Goal: Transaction & Acquisition: Obtain resource

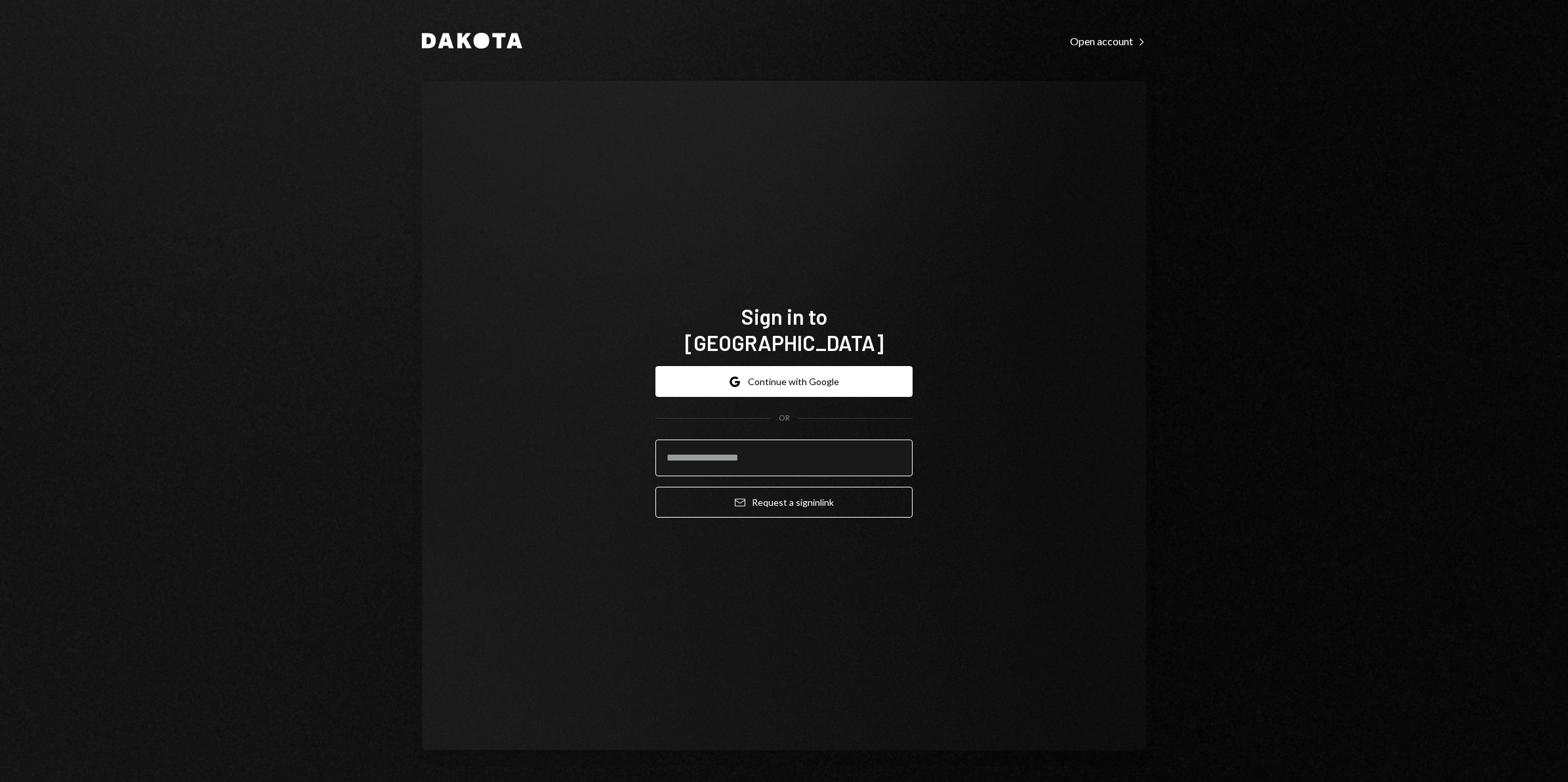
click at [716, 439] on input "email" at bounding box center [784, 457] width 257 height 36
type input "**********"
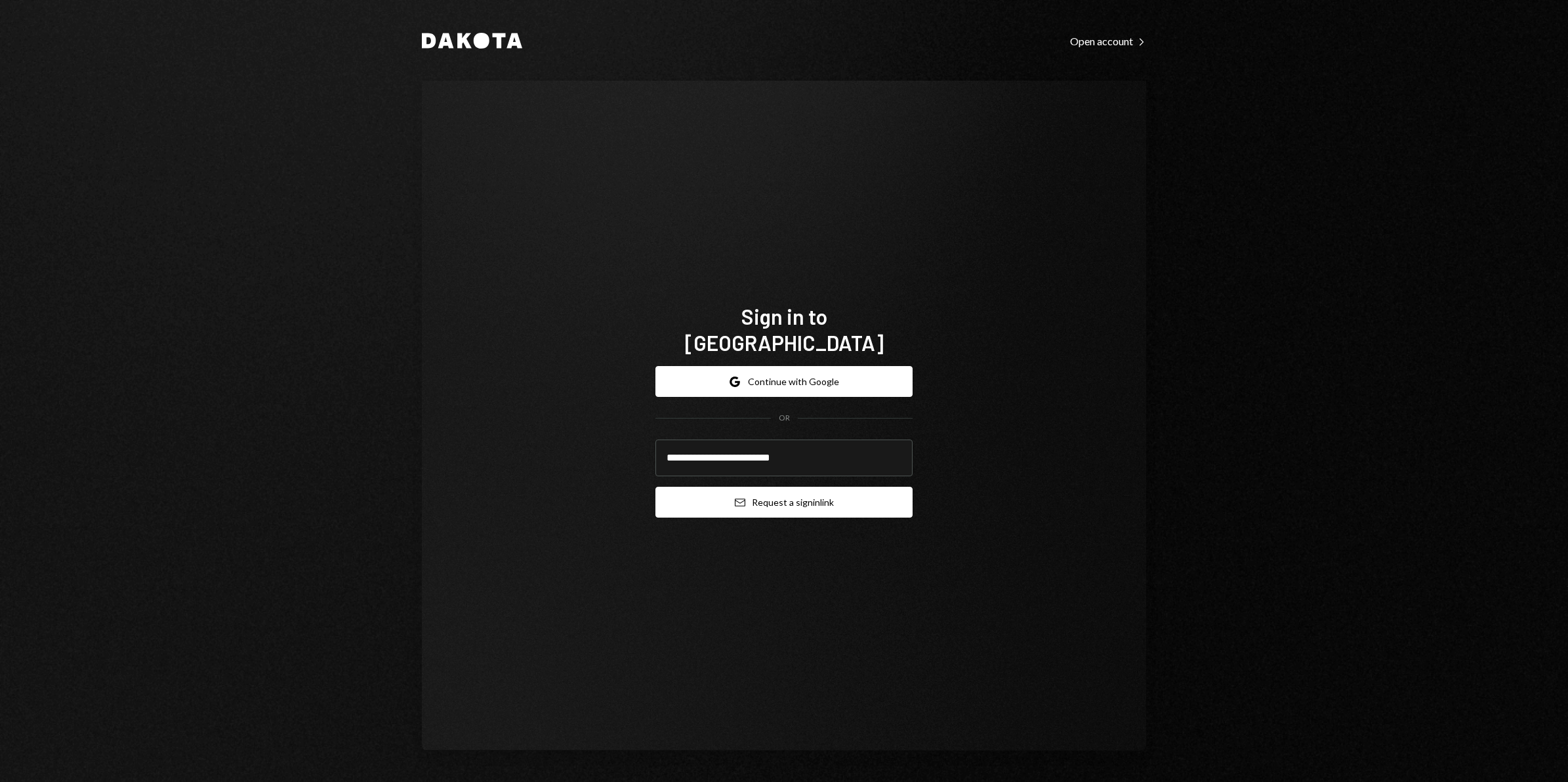
click at [747, 489] on button "Email Request a sign in link" at bounding box center [784, 502] width 257 height 31
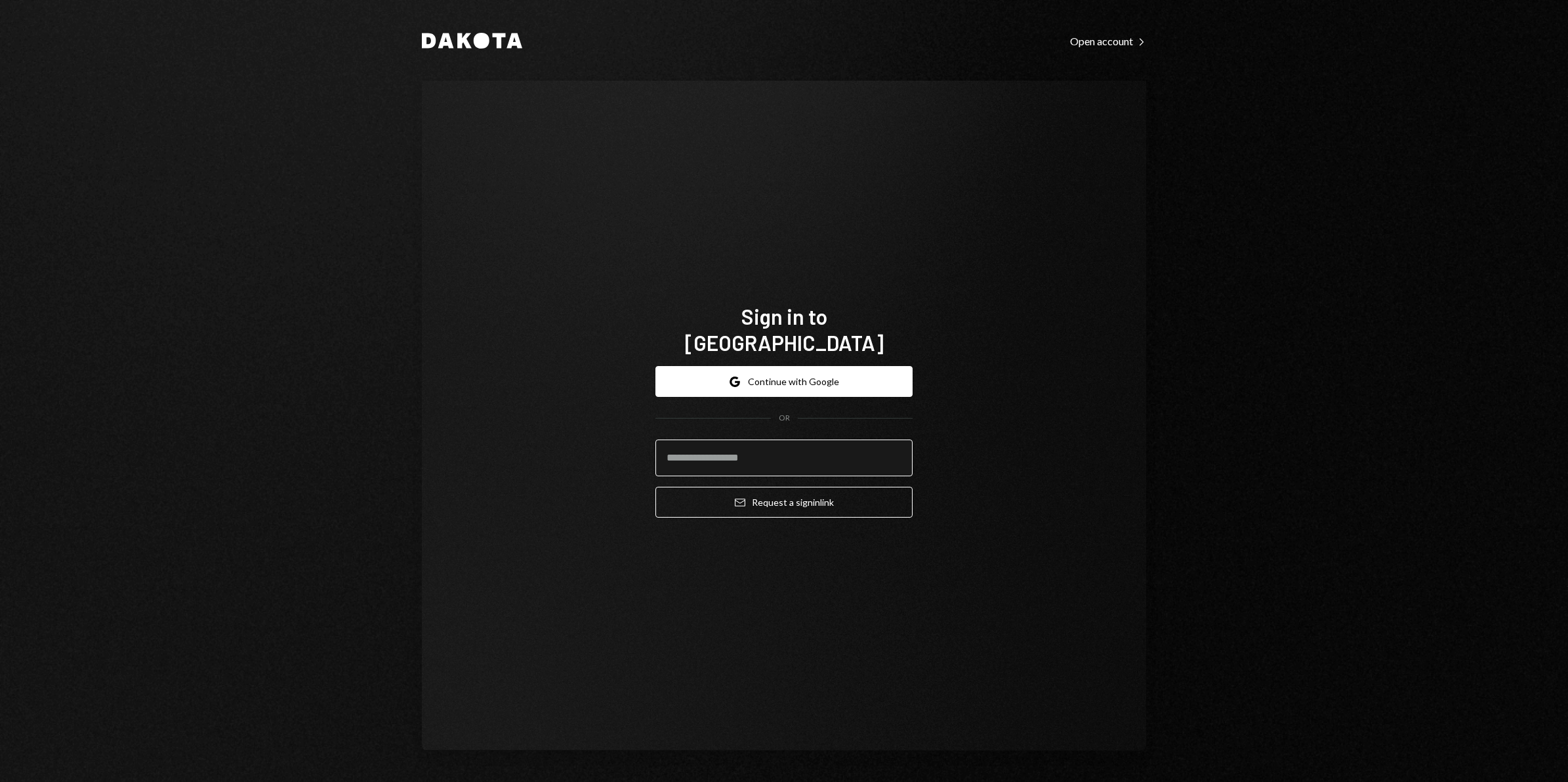
click at [742, 445] on input "email" at bounding box center [784, 457] width 257 height 36
type input "**********"
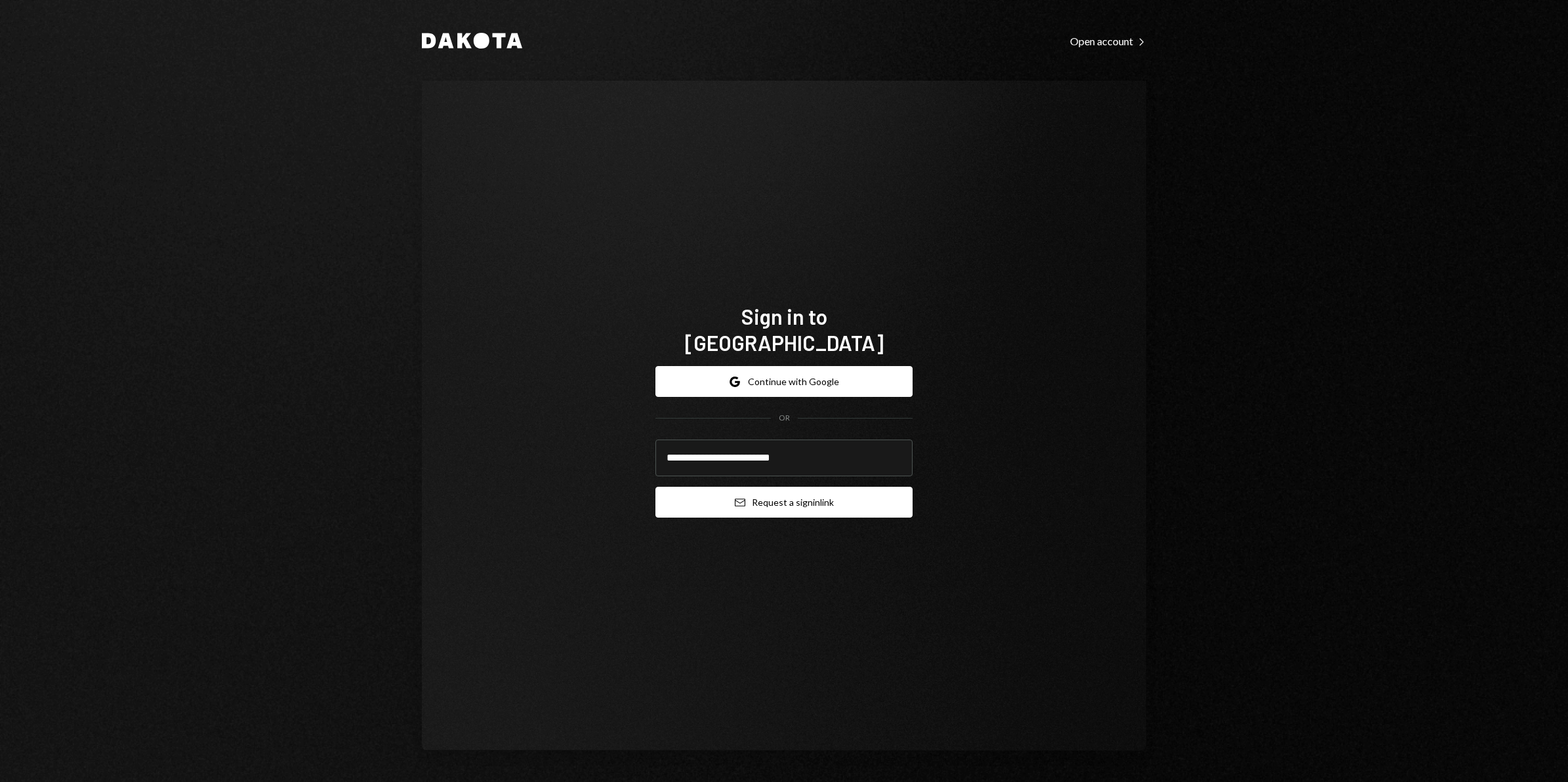
click at [732, 487] on button "Email Request a sign in link" at bounding box center [784, 502] width 257 height 31
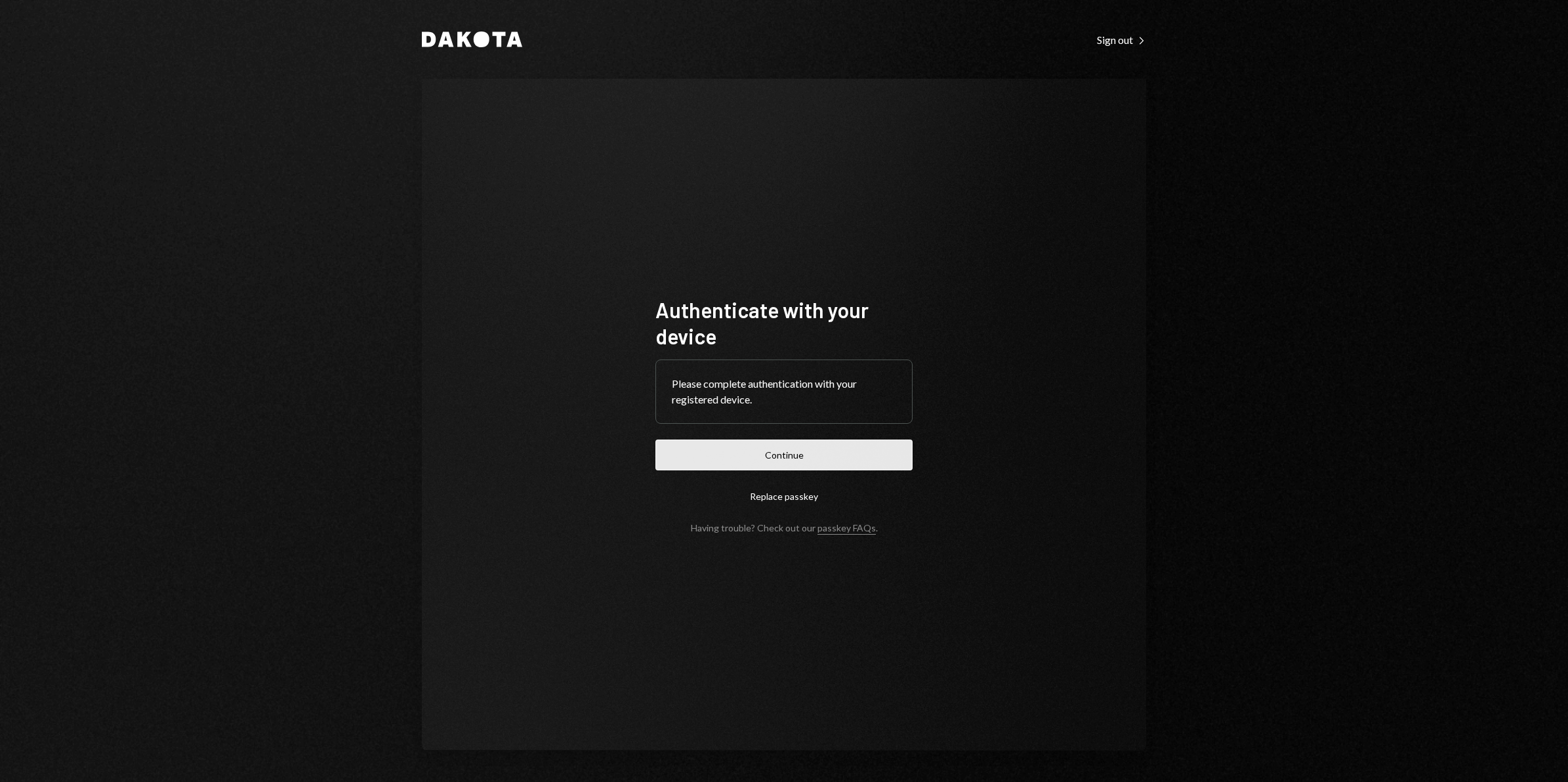
click at [810, 457] on button "Continue" at bounding box center [784, 454] width 257 height 31
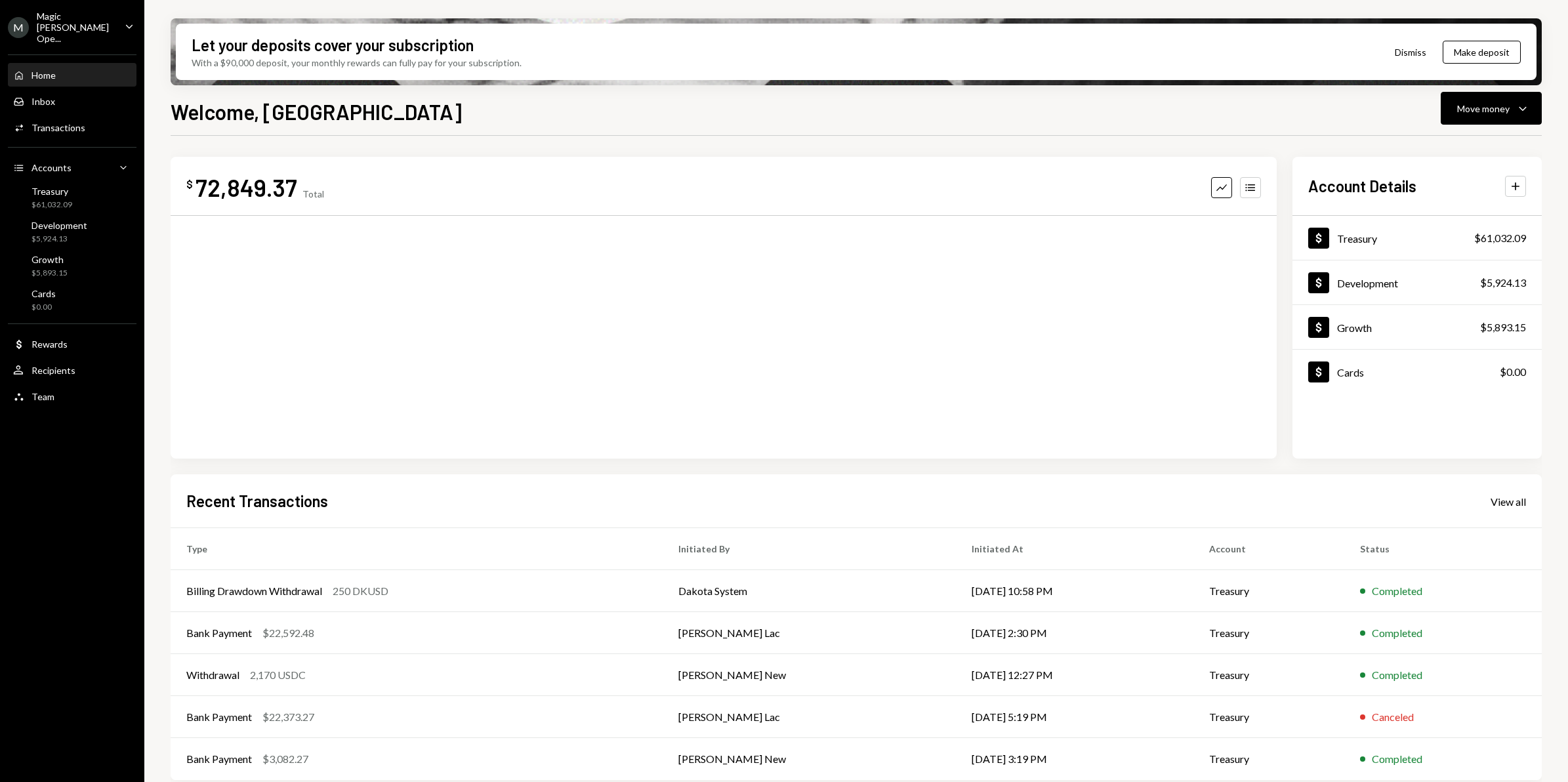
click at [45, 24] on div "Magic [PERSON_NAME] Ope..." at bounding box center [75, 27] width 78 height 34
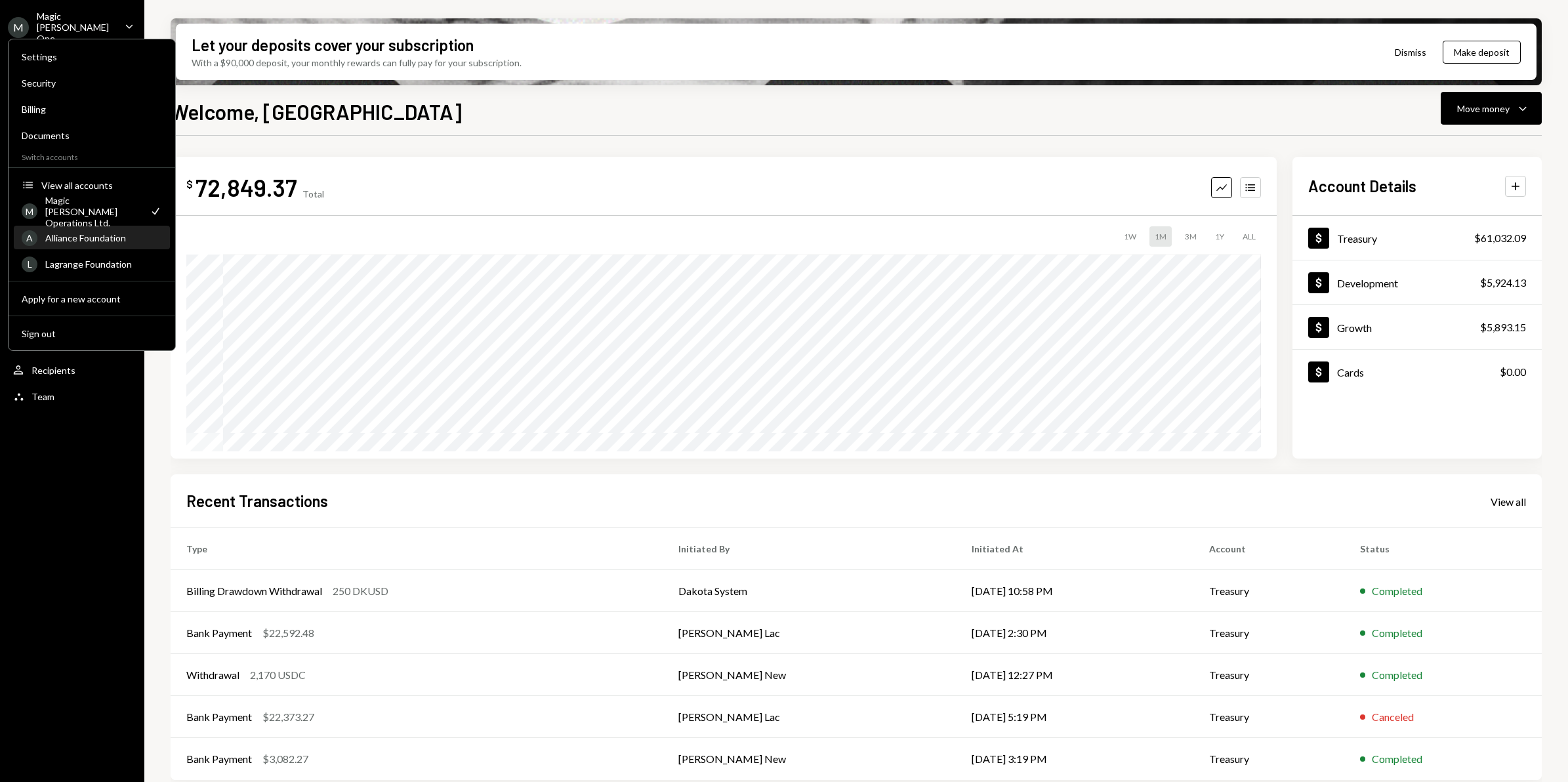
click at [59, 240] on div "Alliance Foundation" at bounding box center [103, 238] width 116 height 12
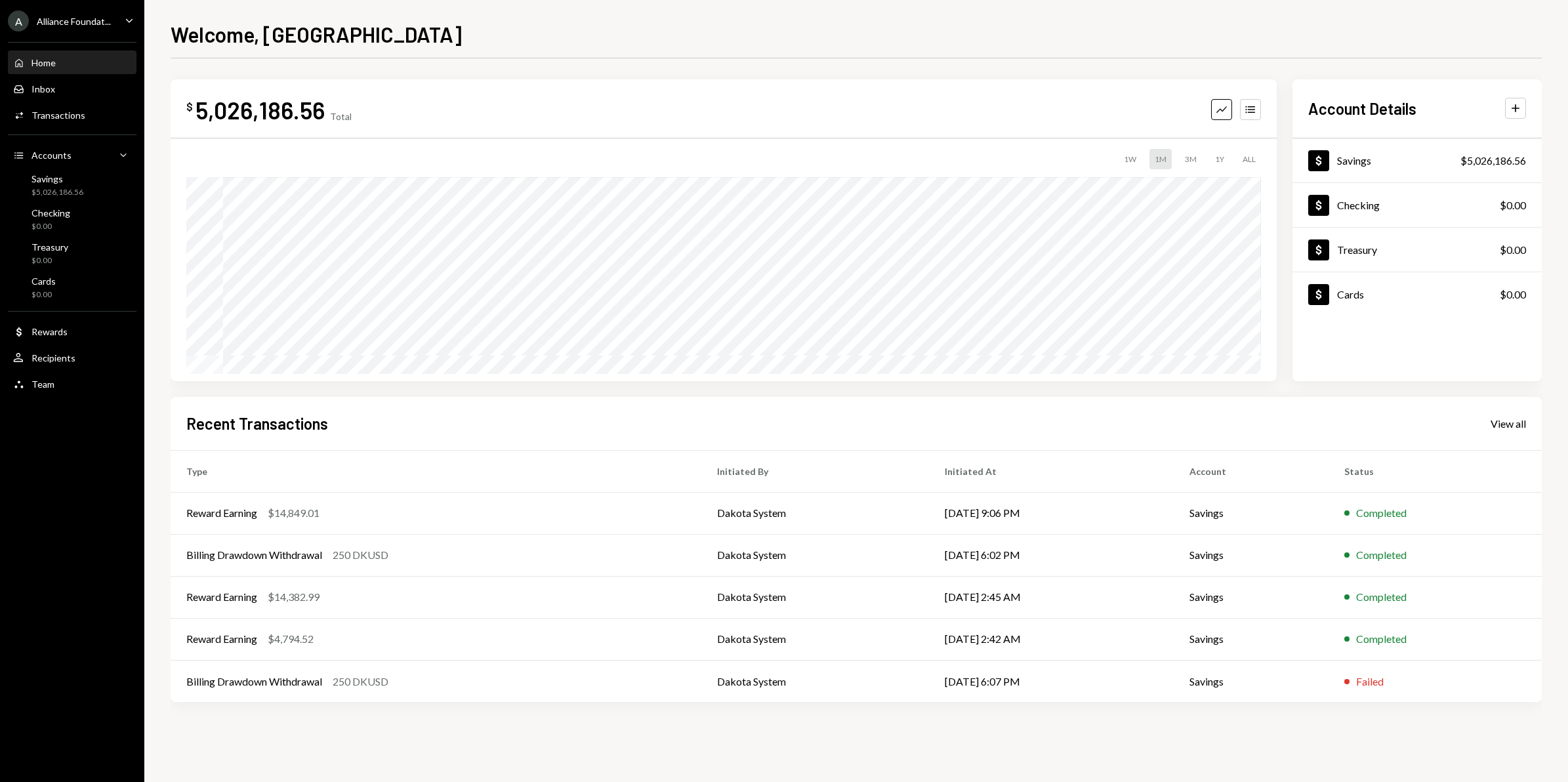
click at [82, 23] on div "Alliance Foundat..." at bounding box center [73, 21] width 74 height 12
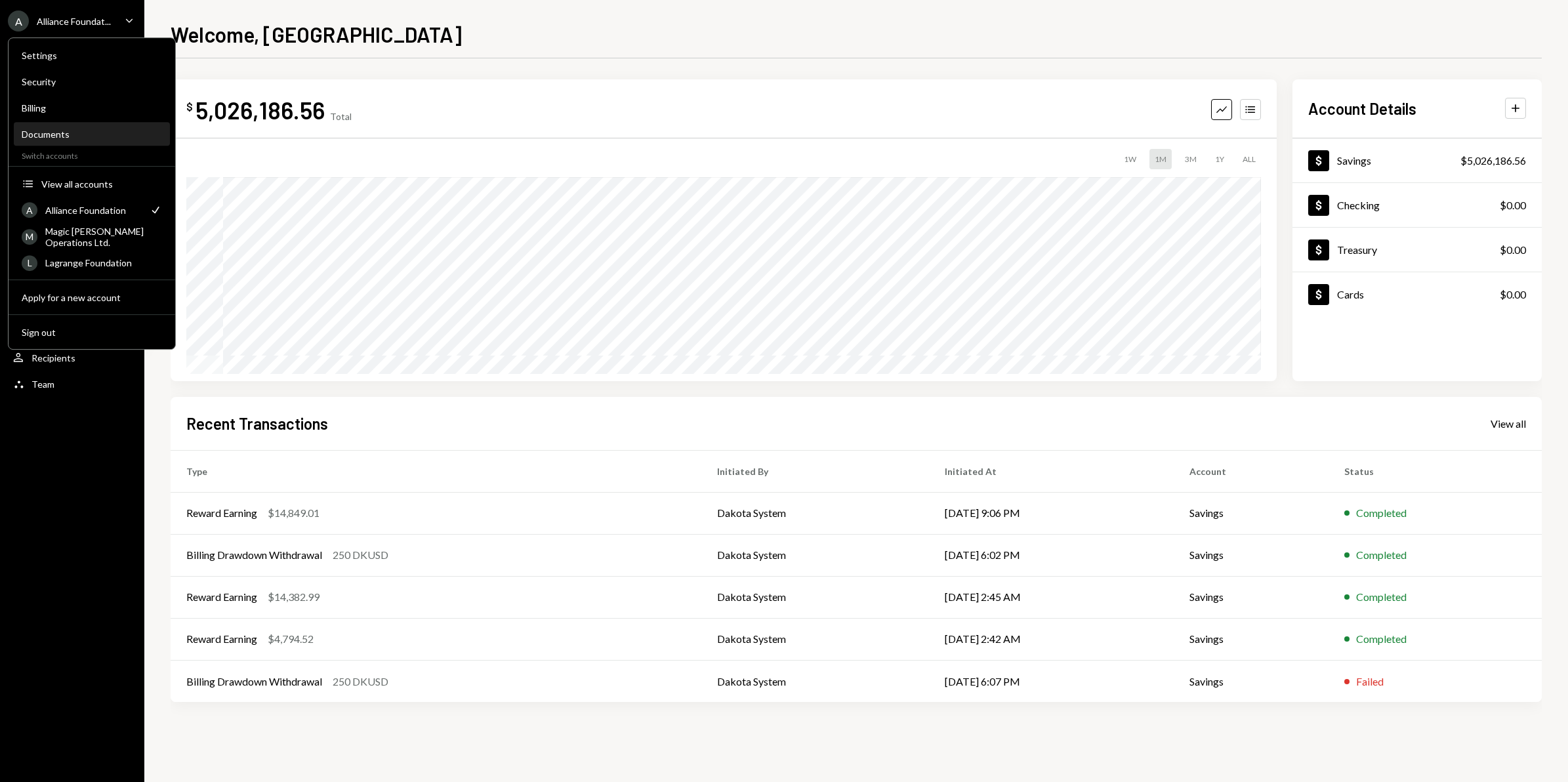
click at [69, 126] on div "Documents" at bounding box center [92, 134] width 140 height 22
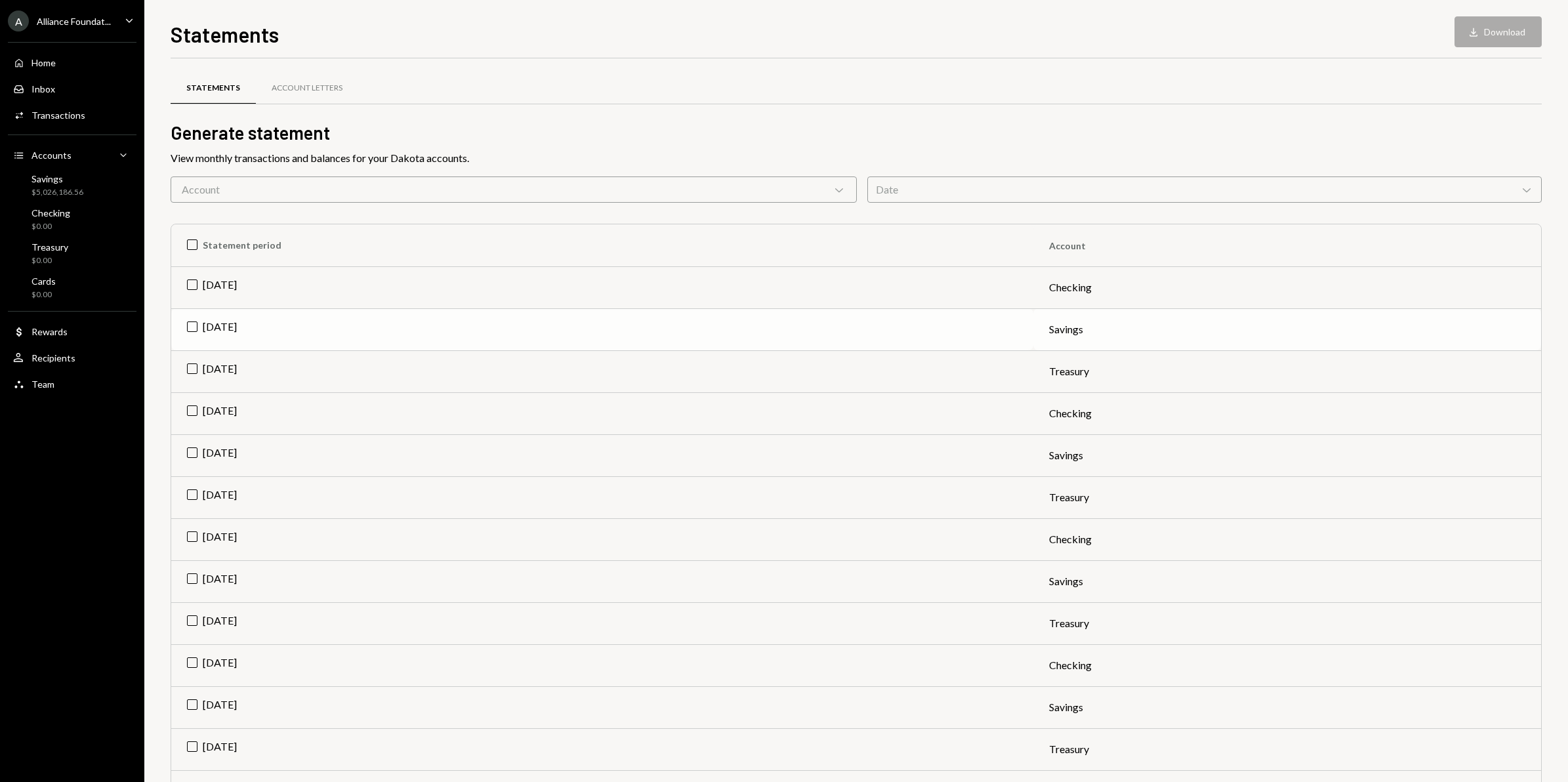
click at [191, 325] on td "[DATE]" at bounding box center [602, 329] width 862 height 42
click at [1492, 36] on button "Download Download" at bounding box center [1498, 31] width 88 height 31
click at [85, 24] on div "Alliance Foundat..." at bounding box center [73, 21] width 74 height 12
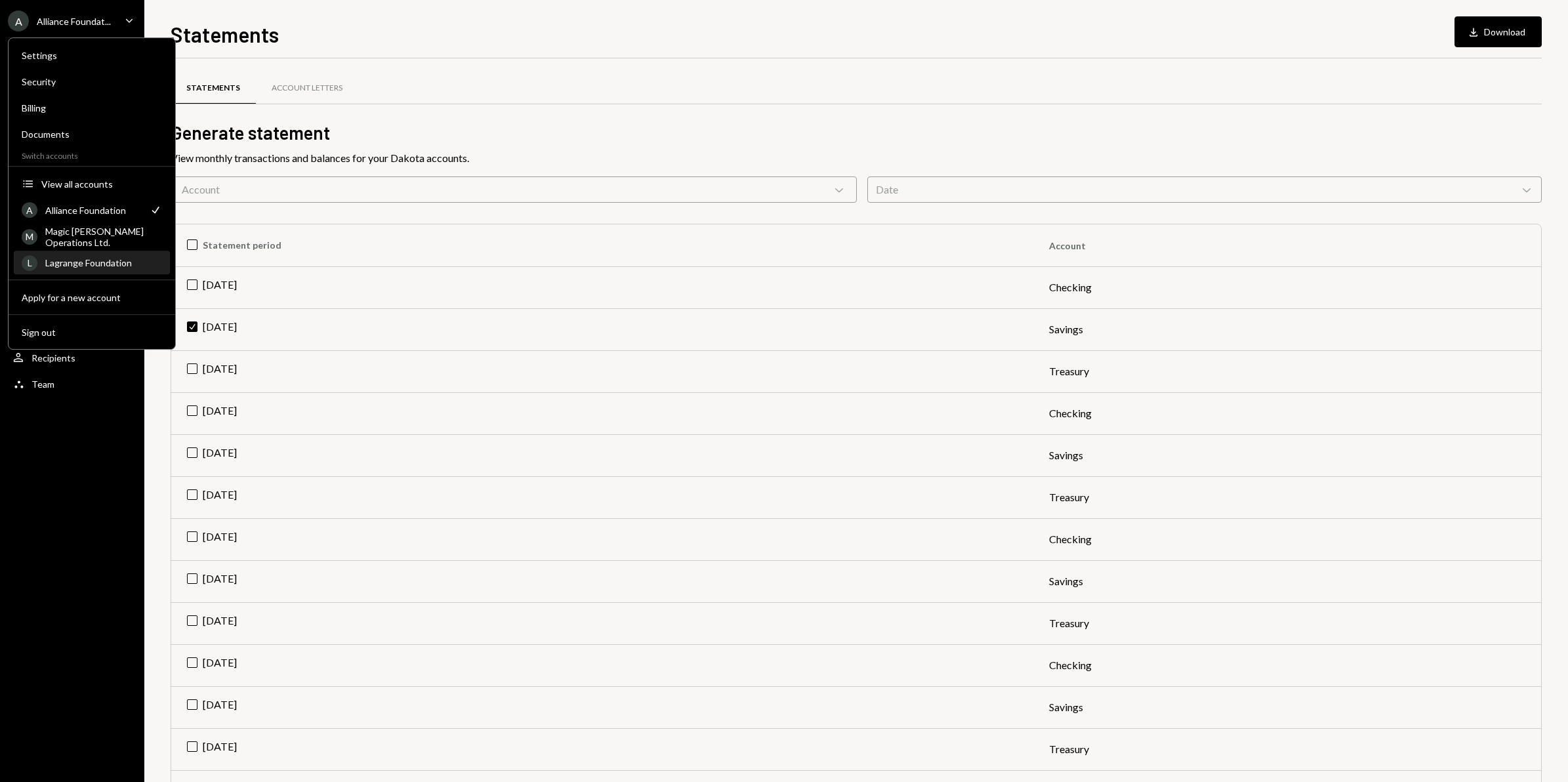
click at [91, 263] on div "Lagrange Foundation" at bounding box center [103, 263] width 116 height 12
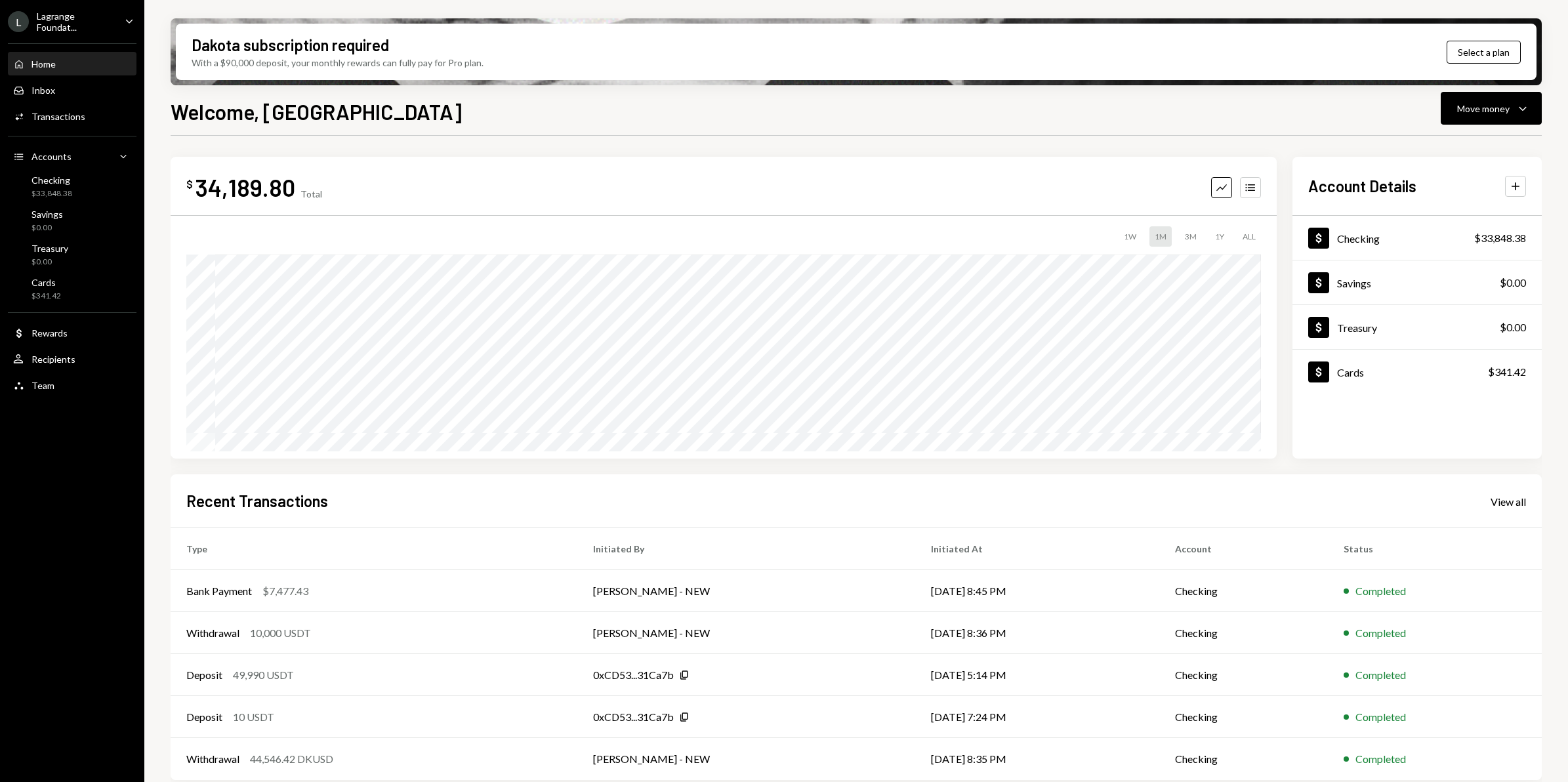
click at [56, 21] on div "Lagrange Foundat..." at bounding box center [75, 21] width 78 height 22
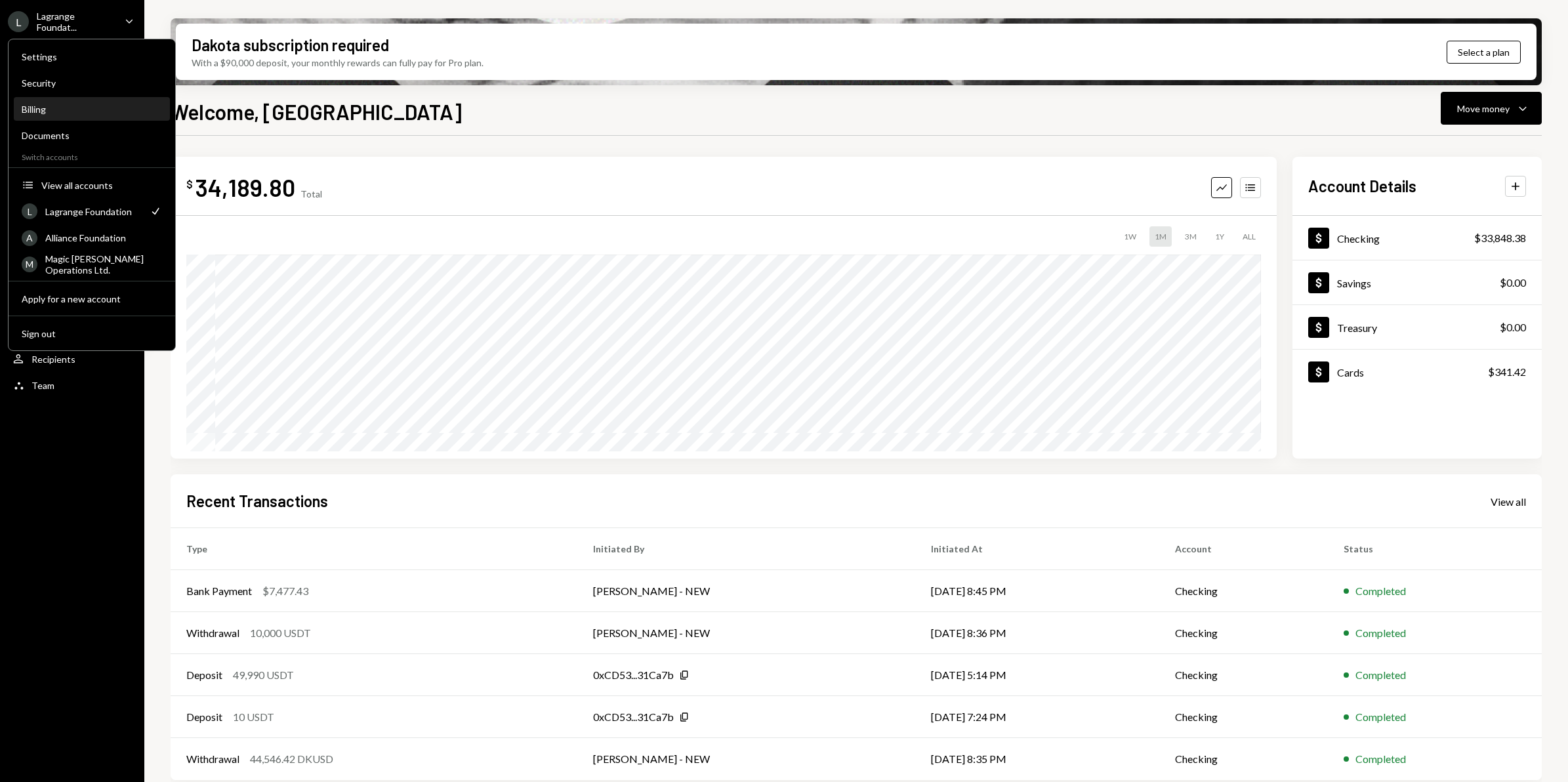
click at [63, 112] on div "Billing" at bounding box center [92, 110] width 140 height 12
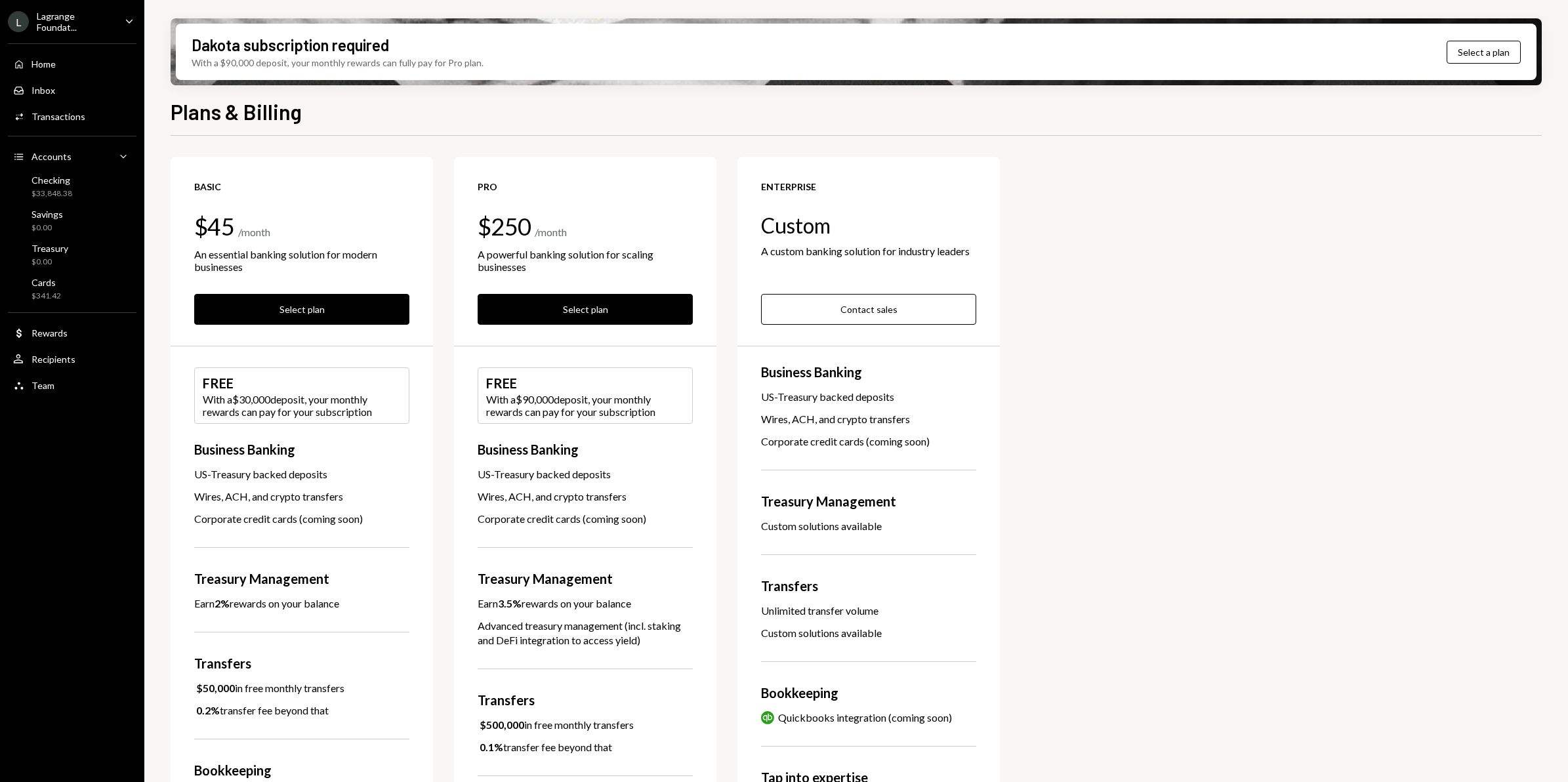
click at [81, 12] on div "Lagrange Foundat..." at bounding box center [75, 21] width 78 height 22
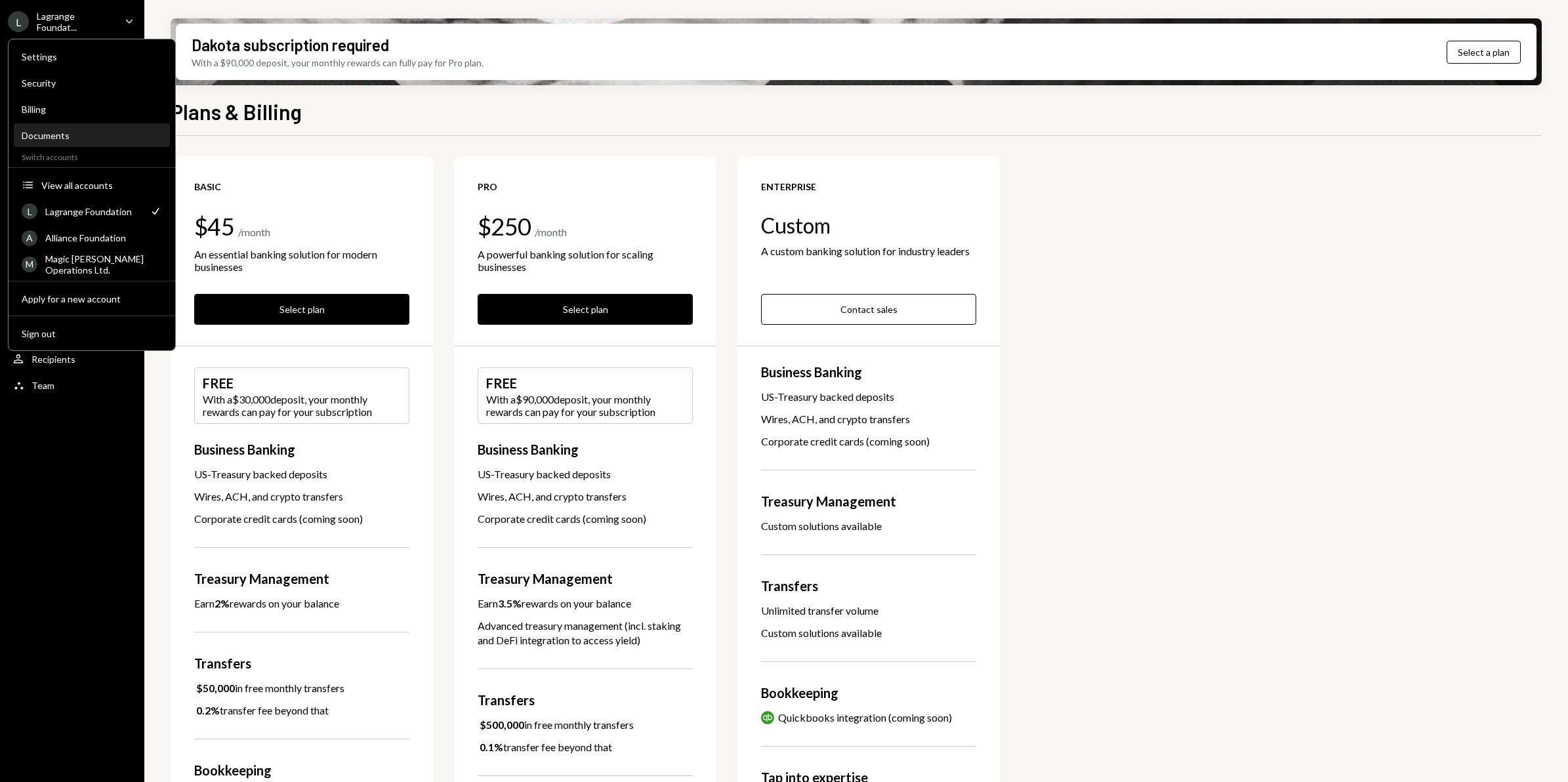
click at [69, 135] on div "Documents" at bounding box center [92, 135] width 140 height 12
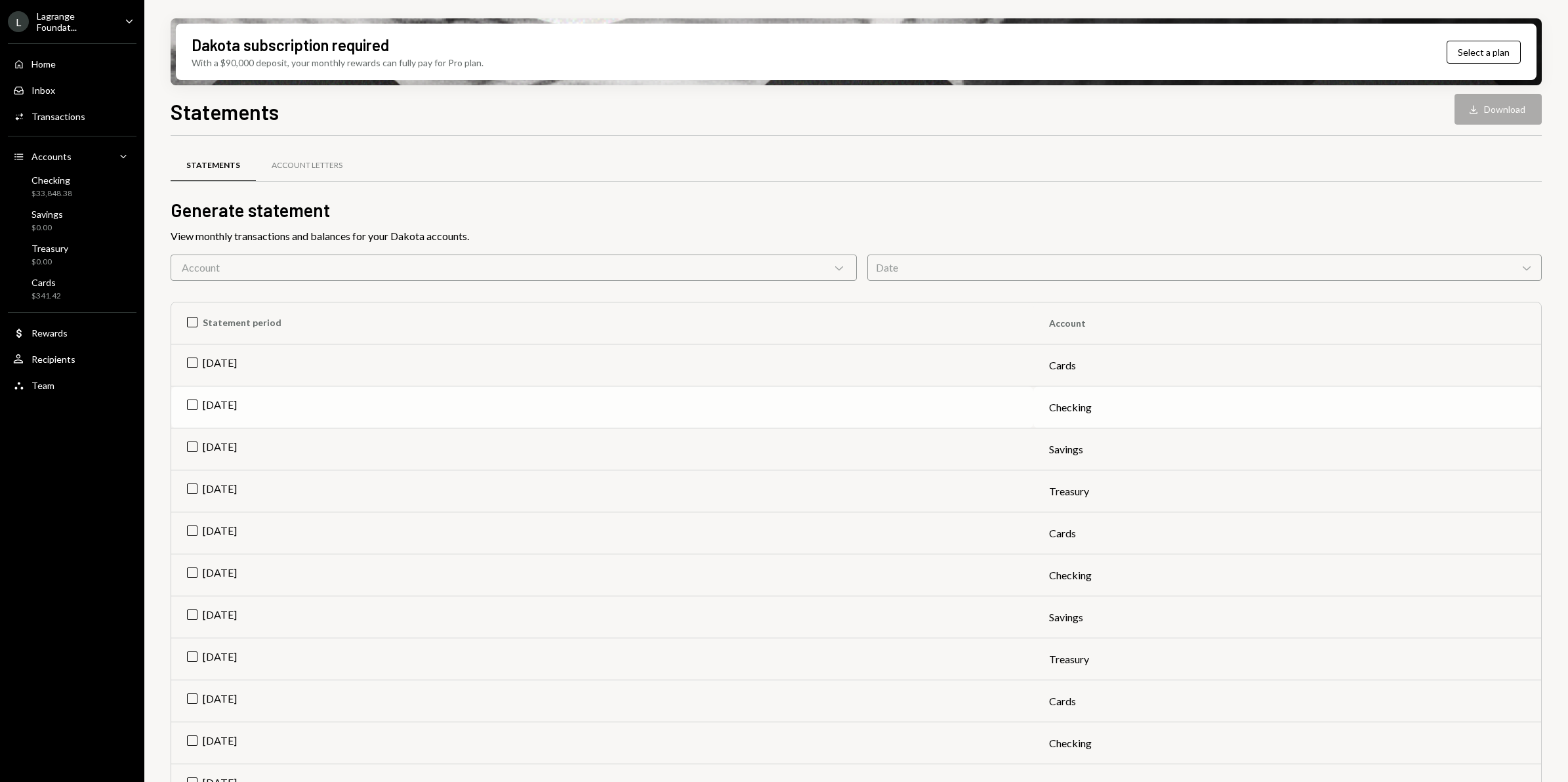
click at [190, 402] on td "[DATE]" at bounding box center [602, 407] width 862 height 42
click at [1510, 107] on button "Download Download" at bounding box center [1498, 109] width 88 height 31
click at [54, 24] on div "Lagrange Foundat..." at bounding box center [75, 21] width 78 height 22
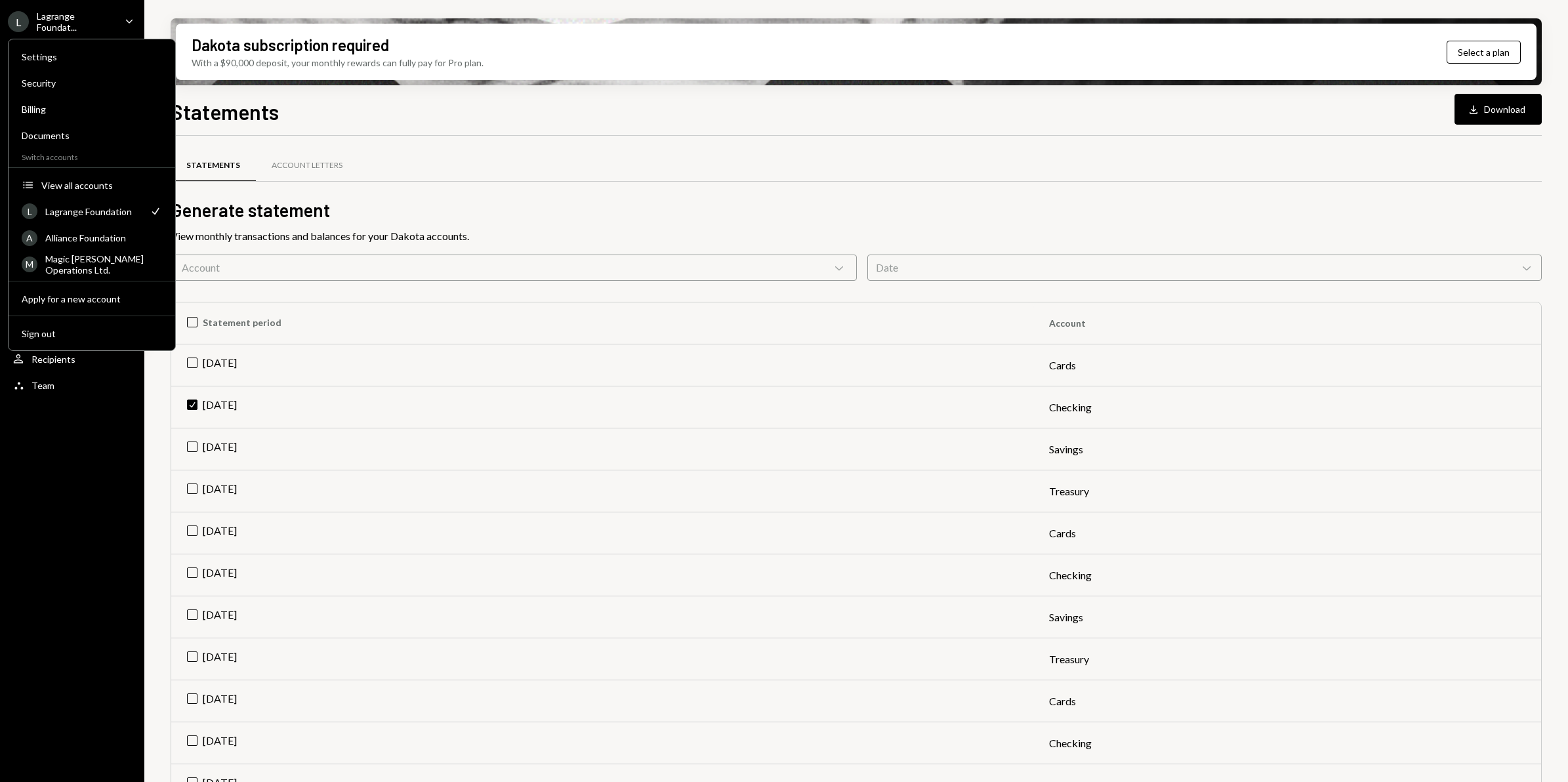
click at [26, 464] on div "[PERSON_NAME] Foundat... Caret Down Home Home Inbox Inbox Activities Transactio…" at bounding box center [72, 391] width 144 height 782
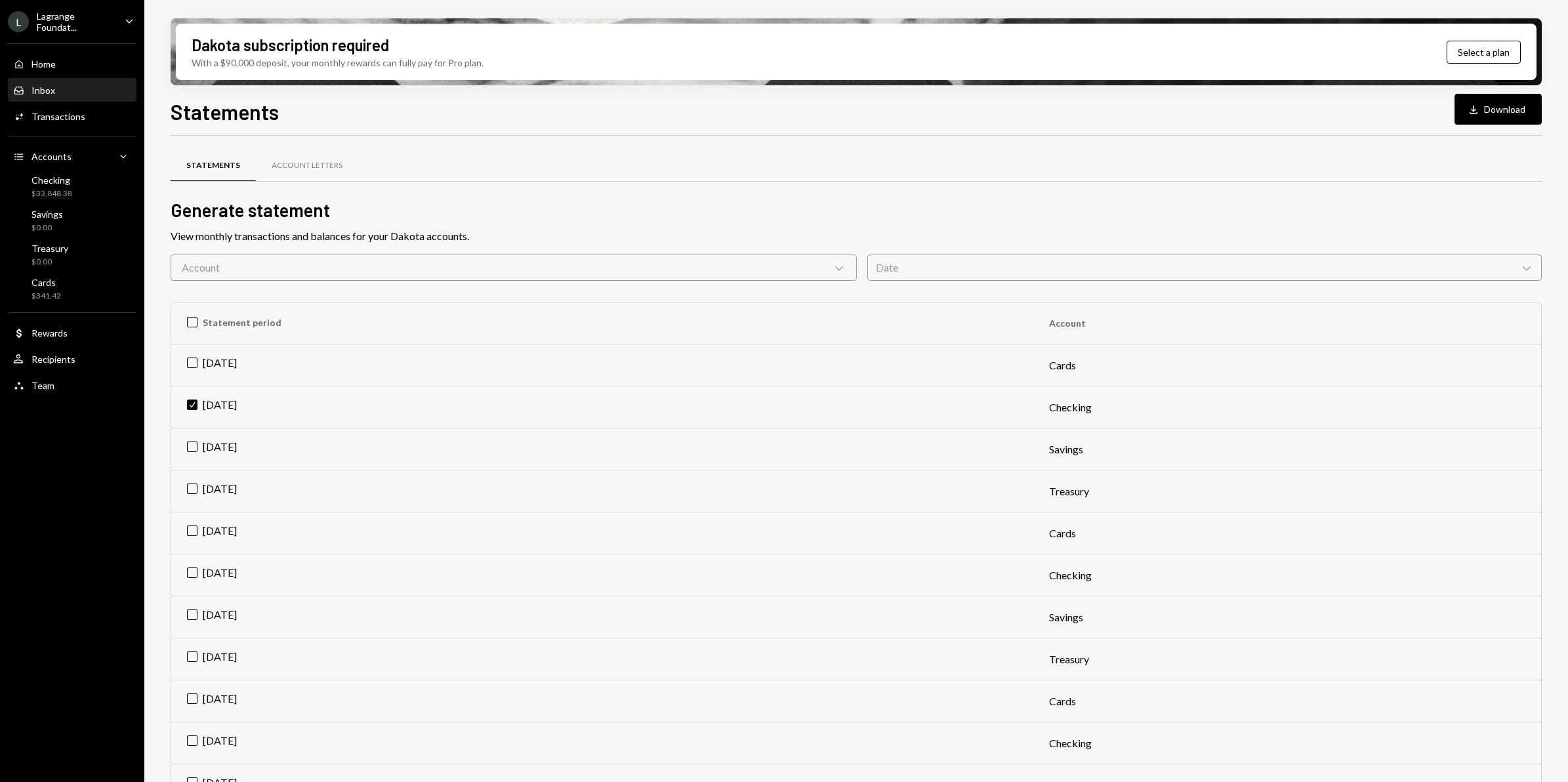
click at [53, 94] on div "Inbox" at bounding box center [43, 90] width 24 height 12
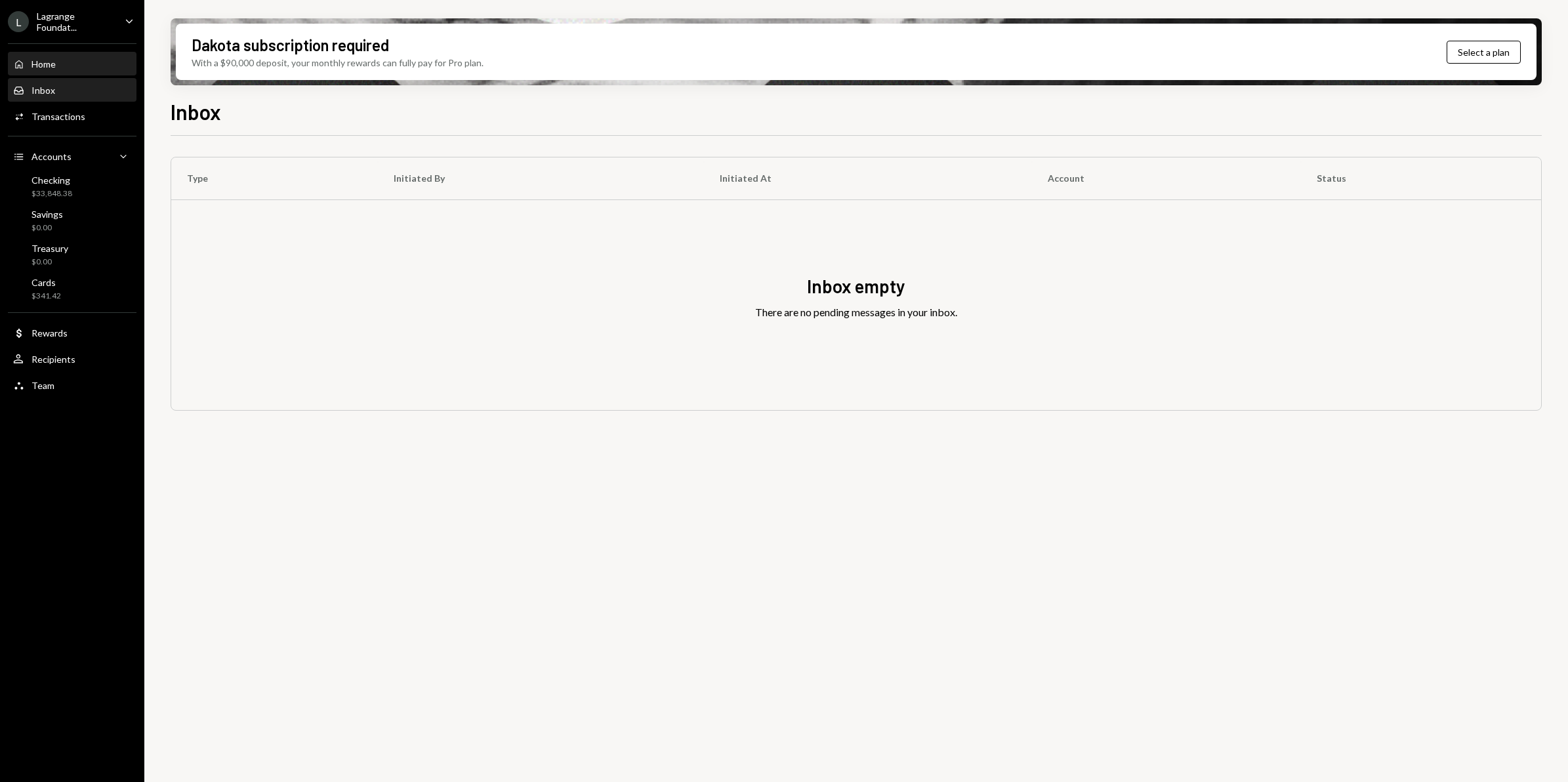
click at [53, 62] on div "Home" at bounding box center [43, 64] width 24 height 12
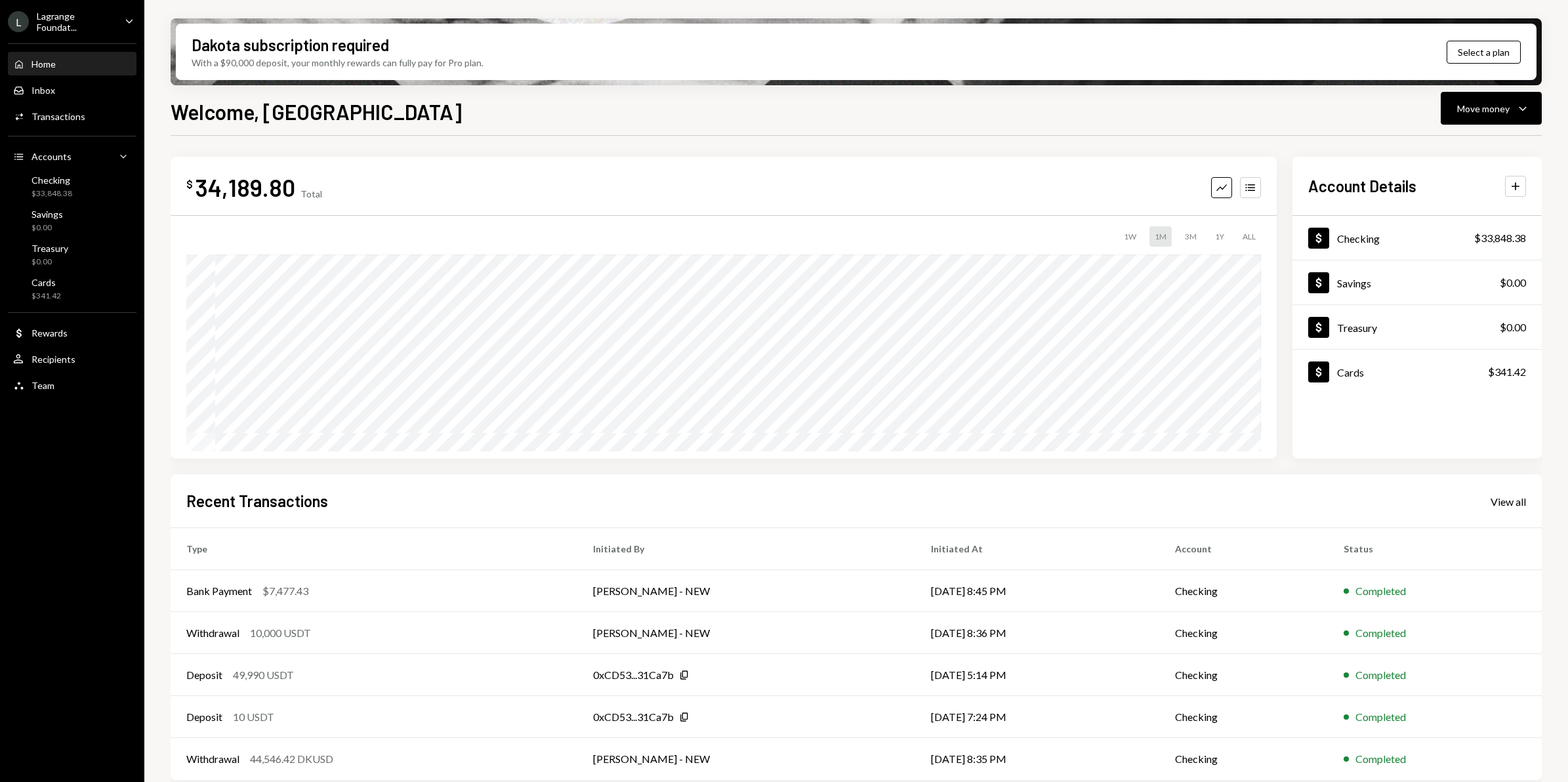
drag, startPoint x: 85, startPoint y: 17, endPoint x: 85, endPoint y: 26, distance: 9.0
click at [85, 17] on div "Lagrange Foundat..." at bounding box center [75, 21] width 78 height 22
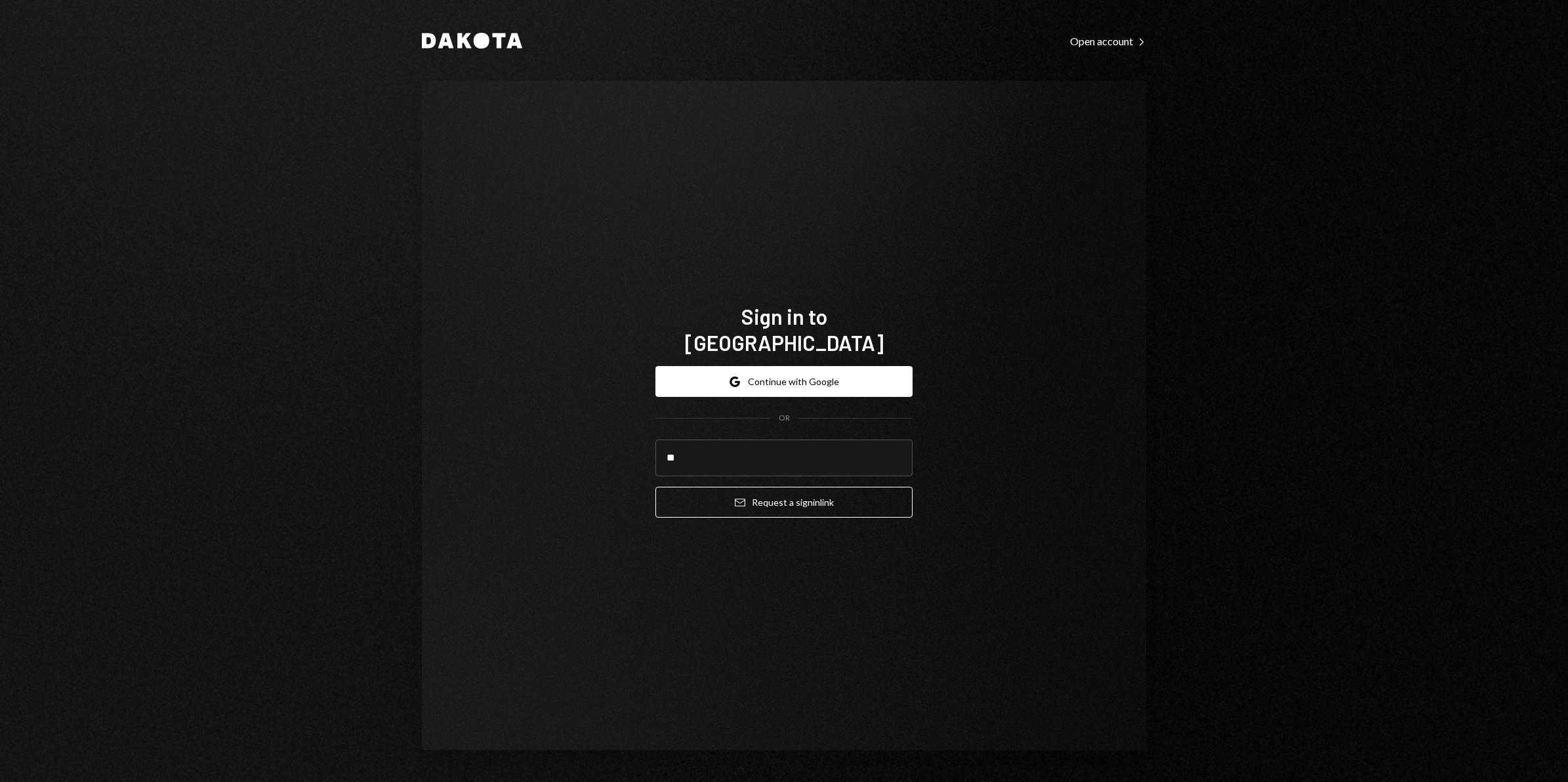
type input "**********"
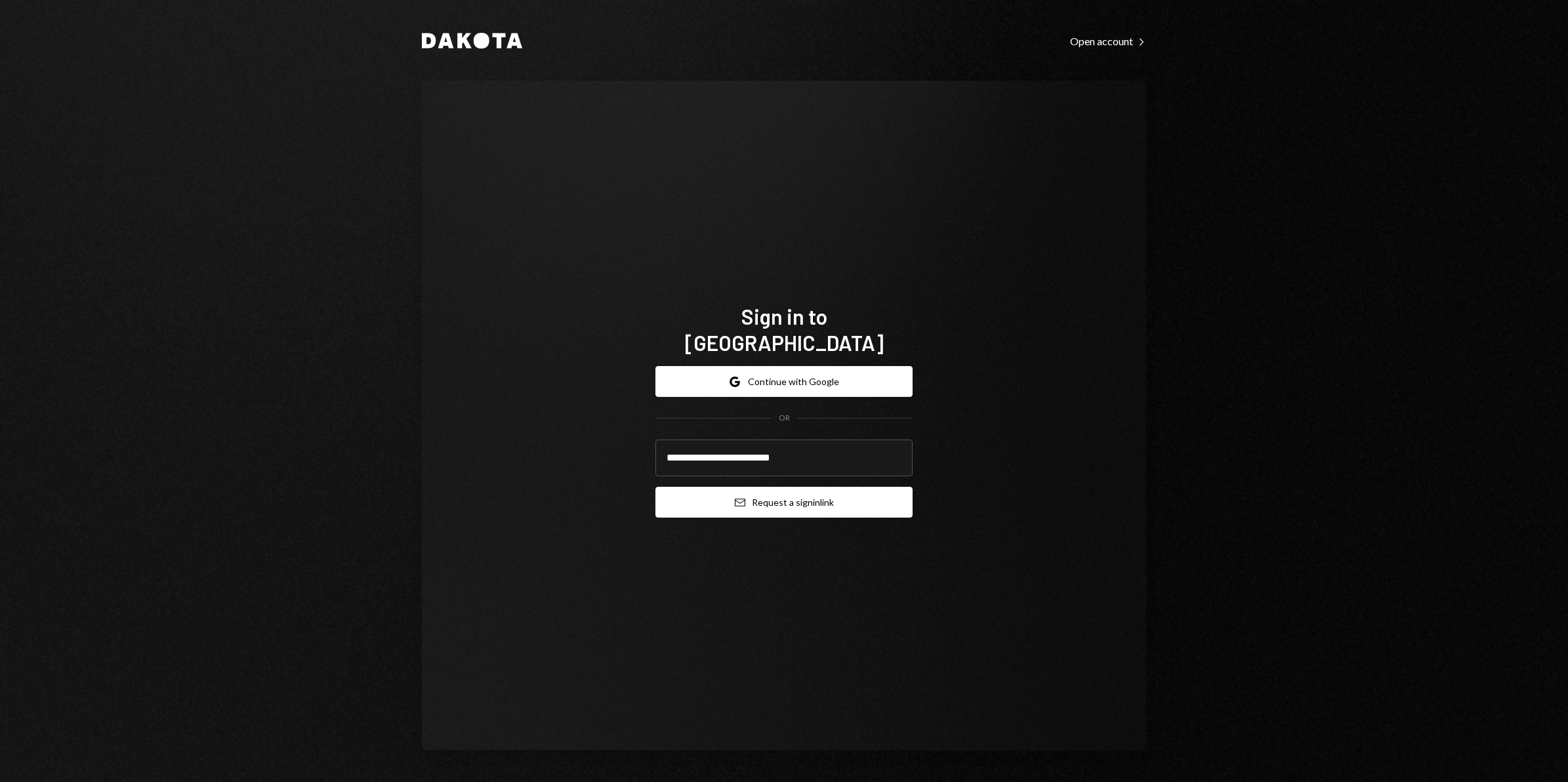
click at [793, 487] on button "Email Request a sign in link" at bounding box center [784, 502] width 257 height 31
